Goal: Information Seeking & Learning: Learn about a topic

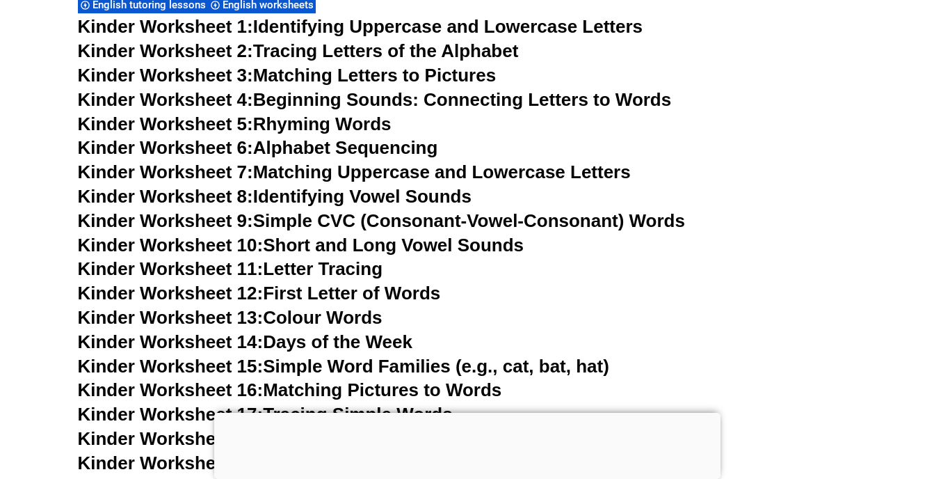
scroll to position [560, 0]
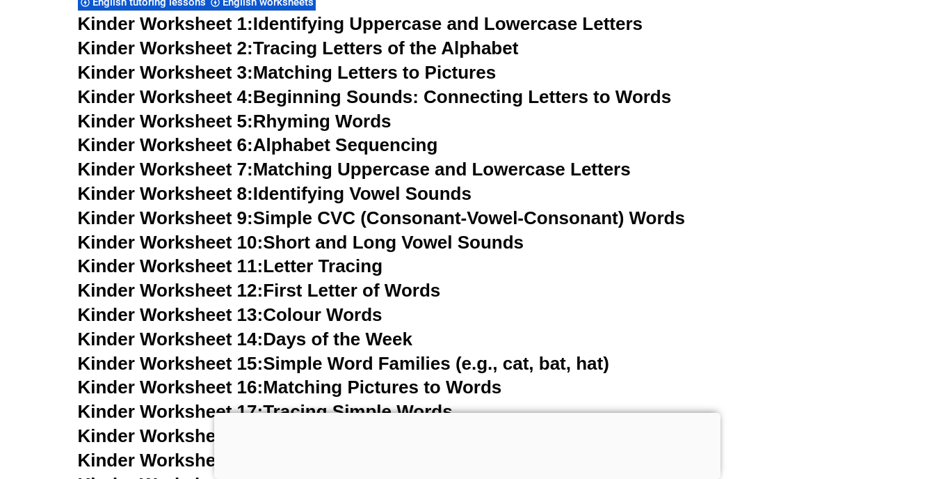
click at [325, 191] on link "Kinder Worksheet 8: Identifying Vowel Sounds" at bounding box center [275, 193] width 394 height 21
click at [530, 218] on link "Kinder Worksheet 9: Simple CVC (Consonant-Vowel-Consonant) Words" at bounding box center [381, 217] width 607 height 21
click at [343, 242] on link "Kinder Worksheet 10: Short and Long Vowel Sounds" at bounding box center [301, 242] width 447 height 21
click at [415, 288] on link "Kinder Worksheet 12: First Letter of Words" at bounding box center [259, 290] width 363 height 21
click at [397, 285] on link "Kinder Worksheet 12: First Letter of Words" at bounding box center [259, 290] width 363 height 21
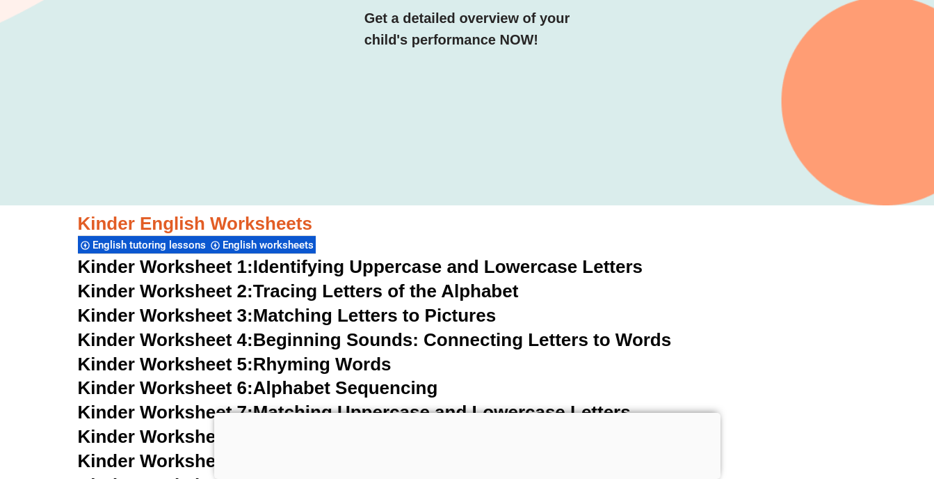
scroll to position [317, 0]
click at [295, 362] on link "Kinder Worksheet 5: Rhyming Words" at bounding box center [235, 364] width 314 height 21
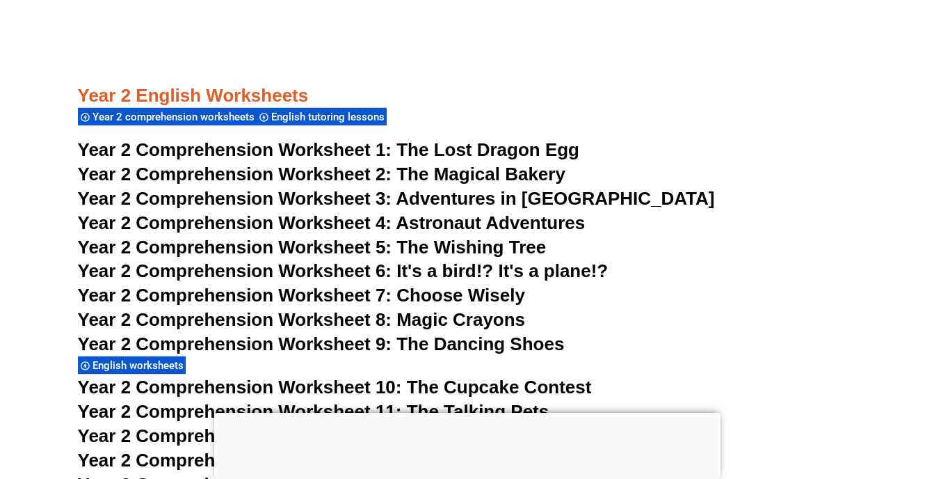
scroll to position [3216, 0]
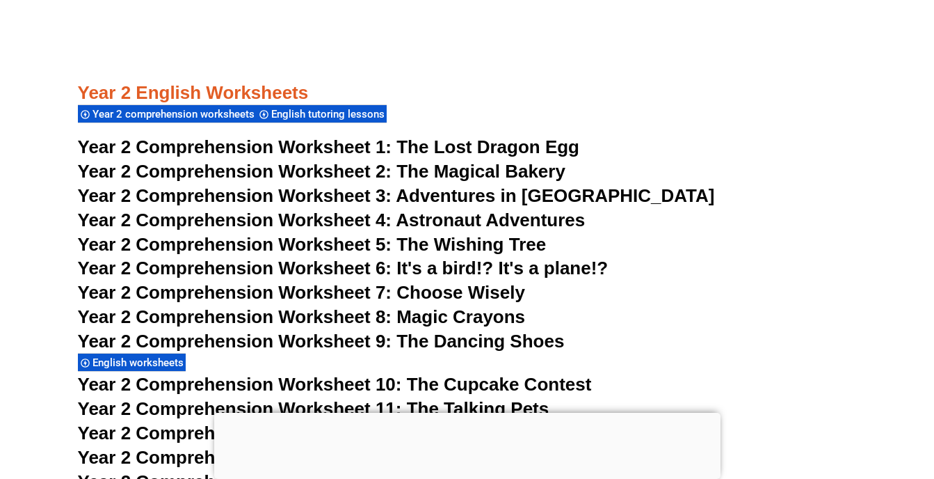
click at [449, 150] on span "The Lost Dragon Egg" at bounding box center [487, 146] width 183 height 21
click at [549, 173] on span "The Magical Bakery" at bounding box center [480, 171] width 169 height 21
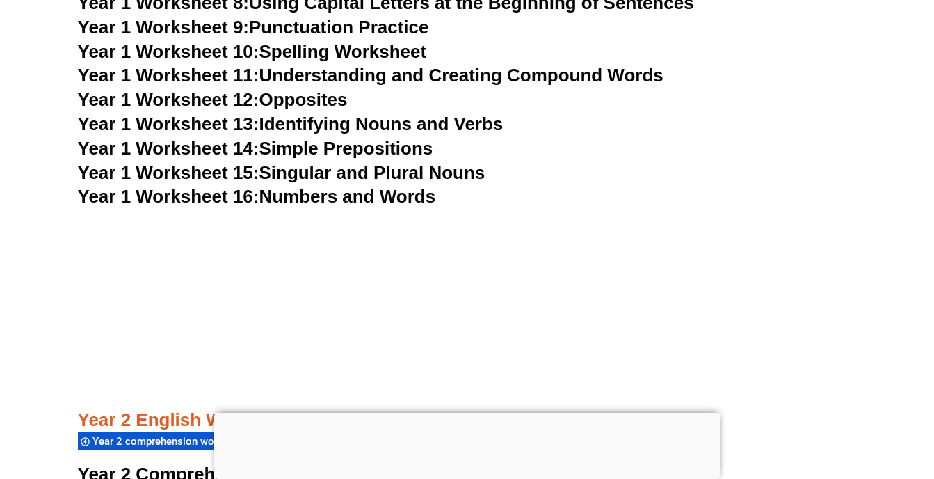
scroll to position [2889, 0]
